Goal: Transaction & Acquisition: Purchase product/service

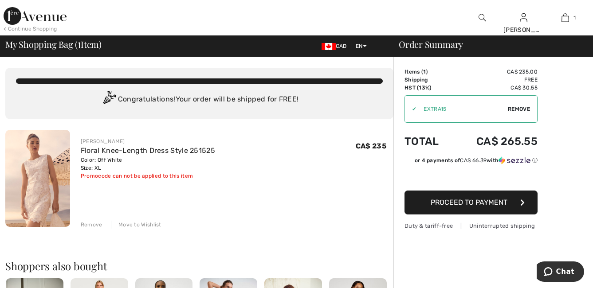
click at [469, 204] on span "Proceed to Payment" at bounding box center [469, 202] width 77 height 8
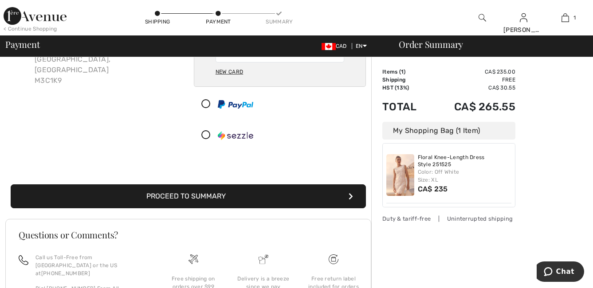
scroll to position [134, 0]
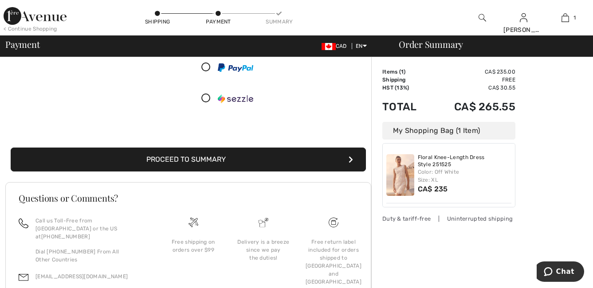
click at [206, 161] on button "Proceed to Summary" at bounding box center [188, 160] width 355 height 24
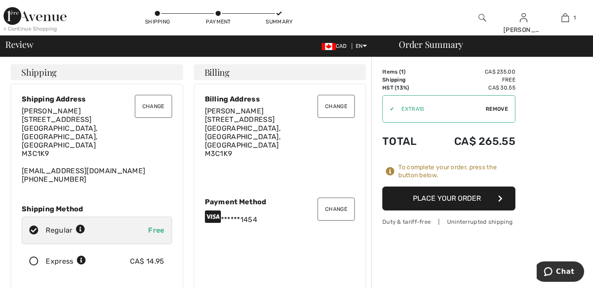
click at [450, 201] on button "Place Your Order" at bounding box center [448, 199] width 133 height 24
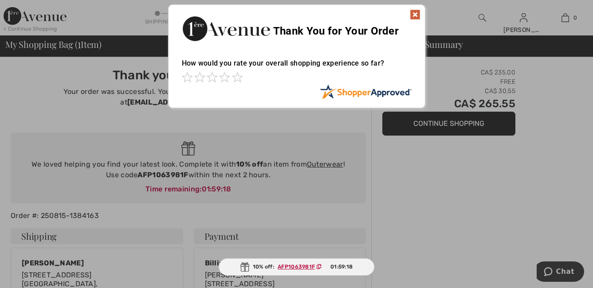
click at [417, 12] on img at bounding box center [415, 14] width 11 height 11
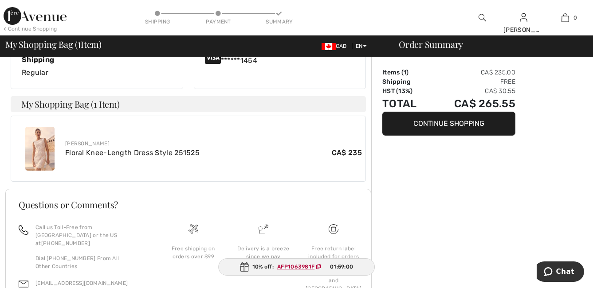
scroll to position [328, 0]
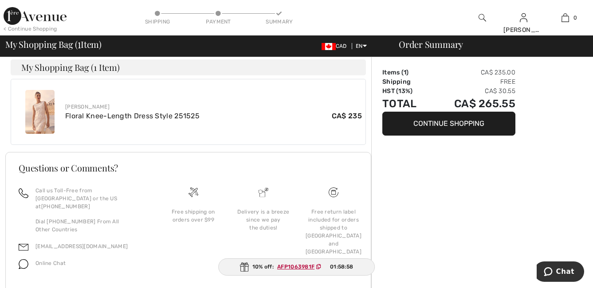
click at [448, 126] on button "Continue Shopping" at bounding box center [448, 124] width 133 height 24
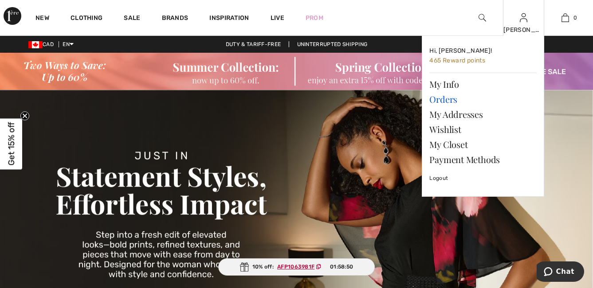
click at [451, 100] on link "Orders" at bounding box center [482, 99] width 107 height 15
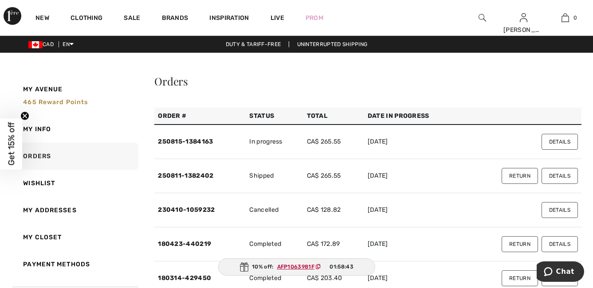
click at [556, 138] on button "Details" at bounding box center [560, 142] width 36 height 16
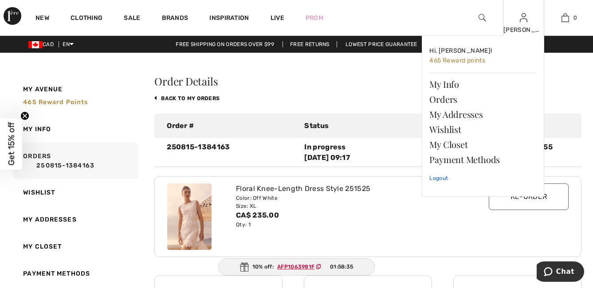
click at [446, 179] on link "Logout" at bounding box center [482, 178] width 107 height 22
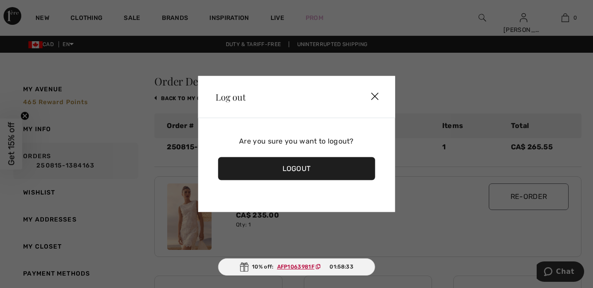
click at [293, 172] on div "Logout" at bounding box center [296, 168] width 157 height 23
